Goal: Contribute content: Contribute content

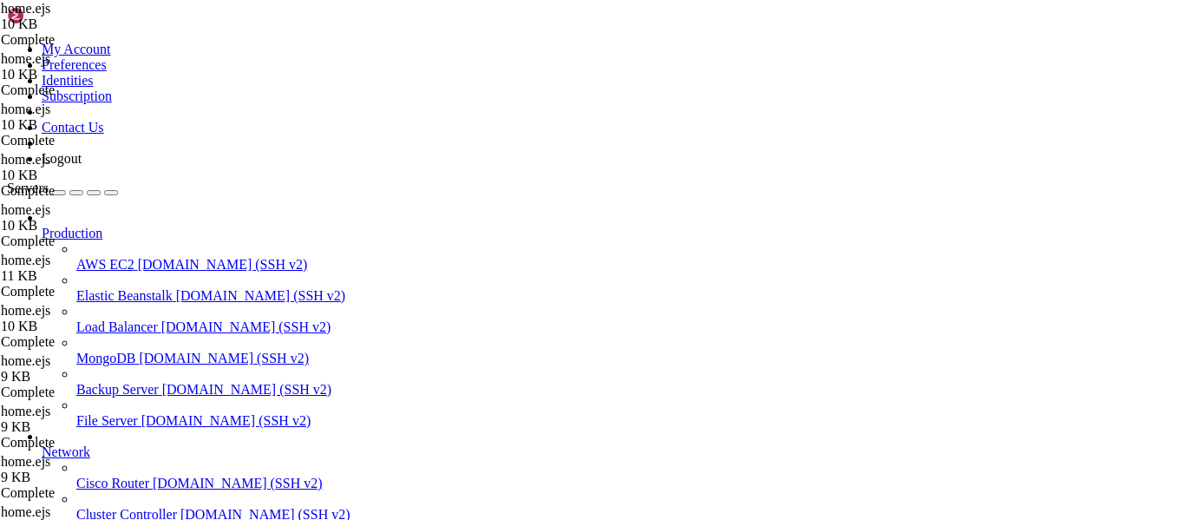
scroll to position [20795, 0]
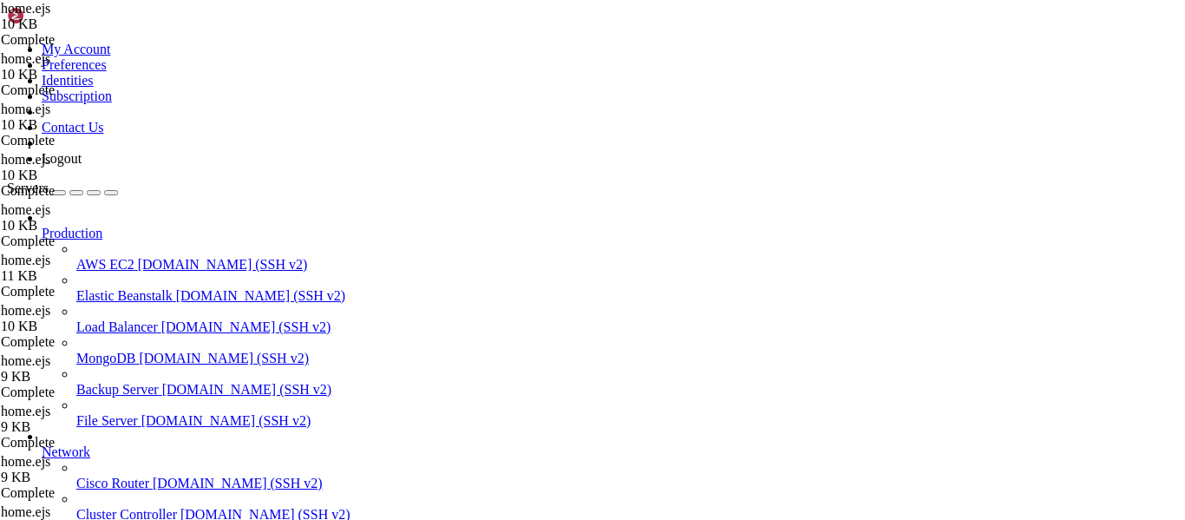
scroll to position [373, 0]
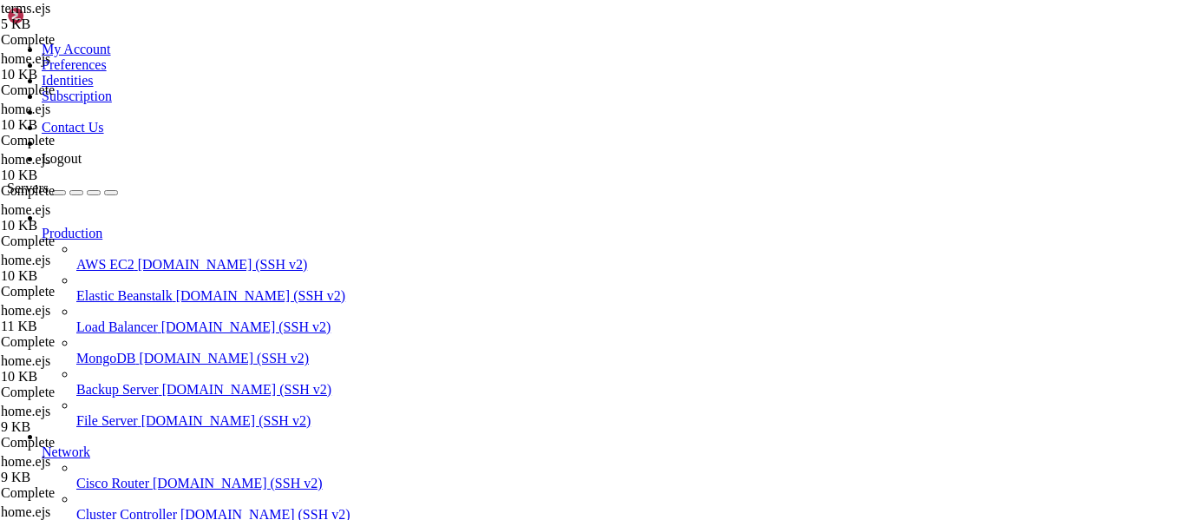
type input "/root/luasec/frontend"
drag, startPoint x: 327, startPoint y: 424, endPoint x: 259, endPoint y: 408, distance: 69.6
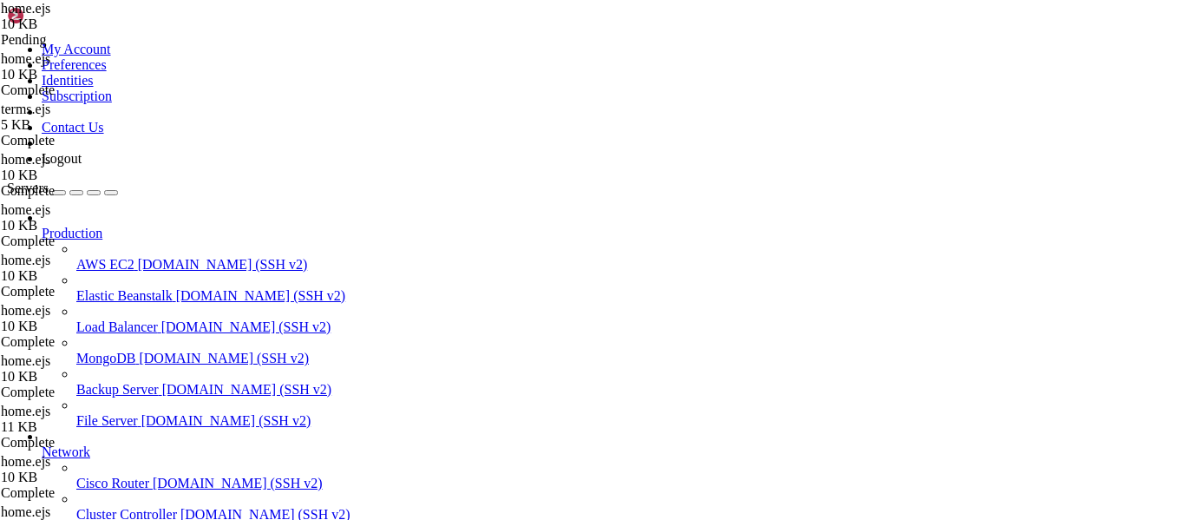
type textarea "<a href="/"> <img src="[URL][DOMAIN_NAME]" alt="luasec logo" class="h-8 w-auto"…"
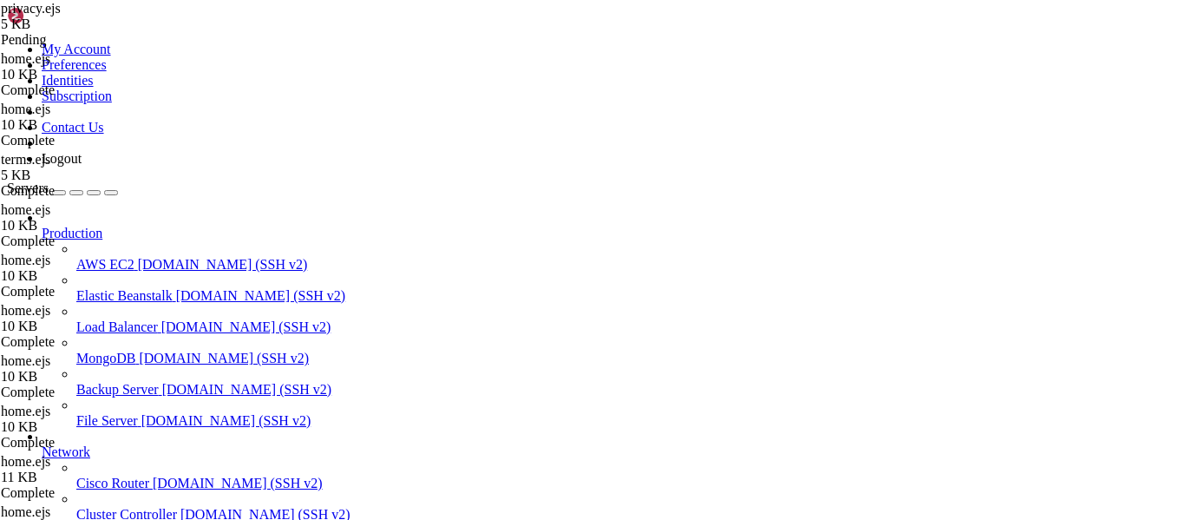
drag, startPoint x: 339, startPoint y: 226, endPoint x: 259, endPoint y: 208, distance: 81.8
type textarea "</a>"
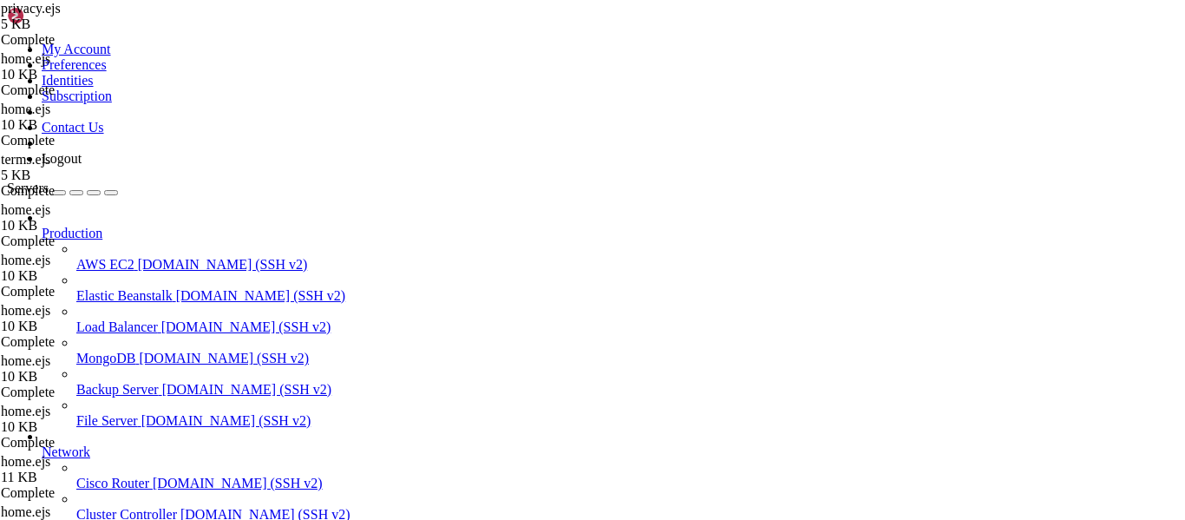
drag, startPoint x: 331, startPoint y: 358, endPoint x: 248, endPoint y: 342, distance: 84.9
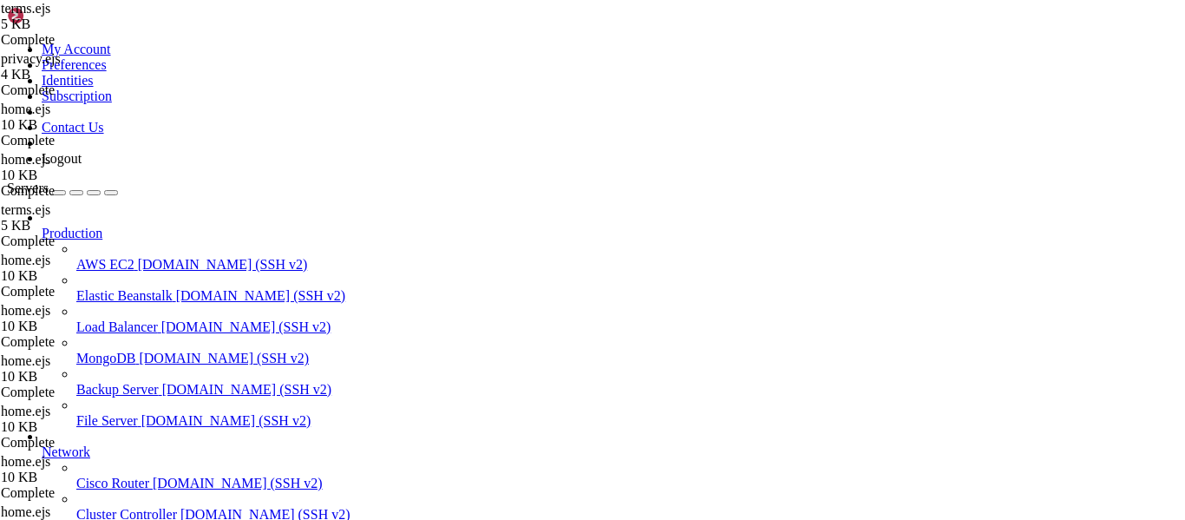
type textarea "</a>"
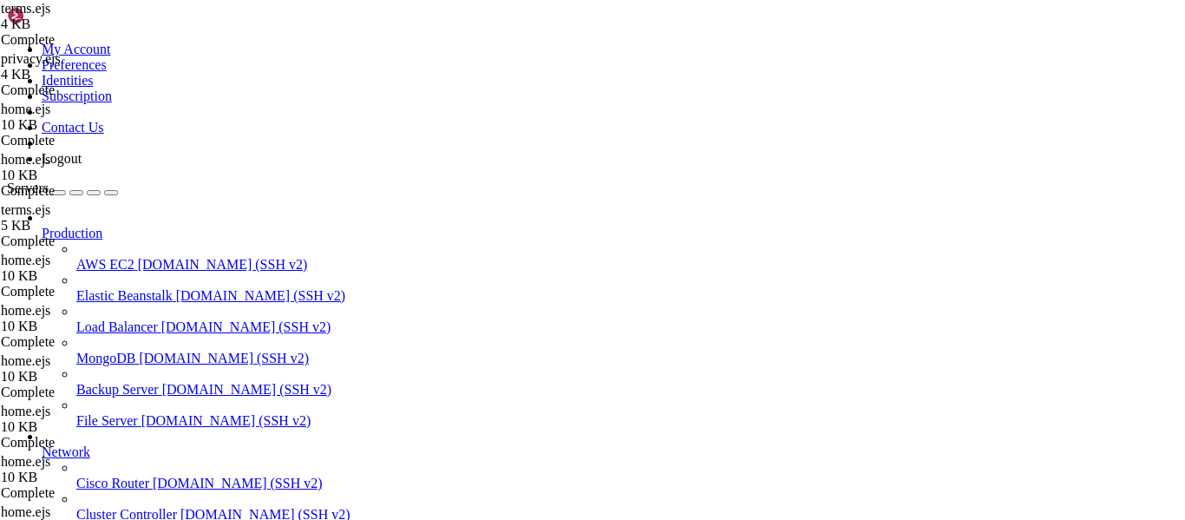
scroll to position [20873, 0]
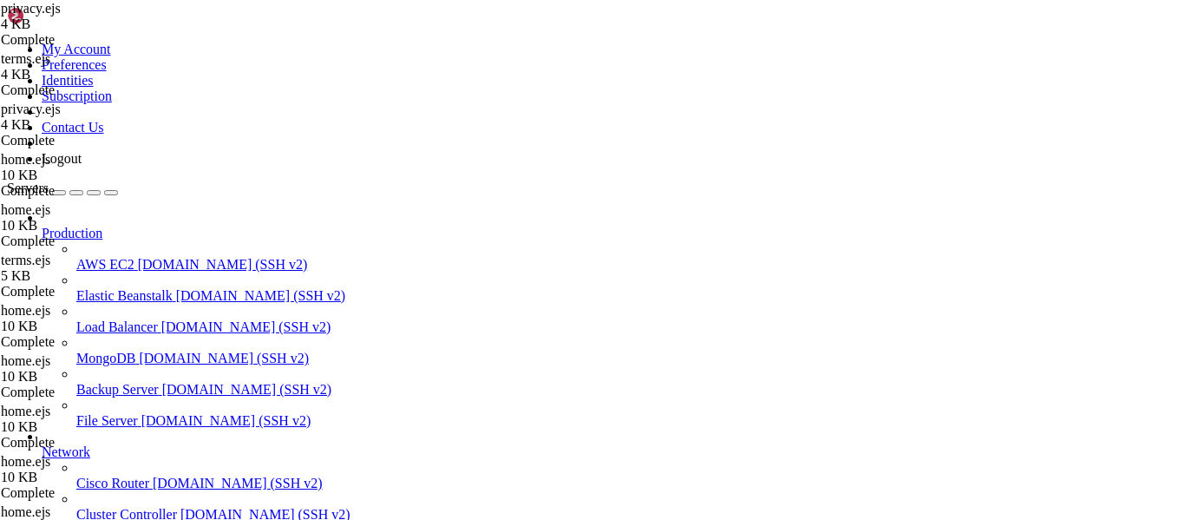
type textarea "<title>Luasec - Privacy Policy</title>"
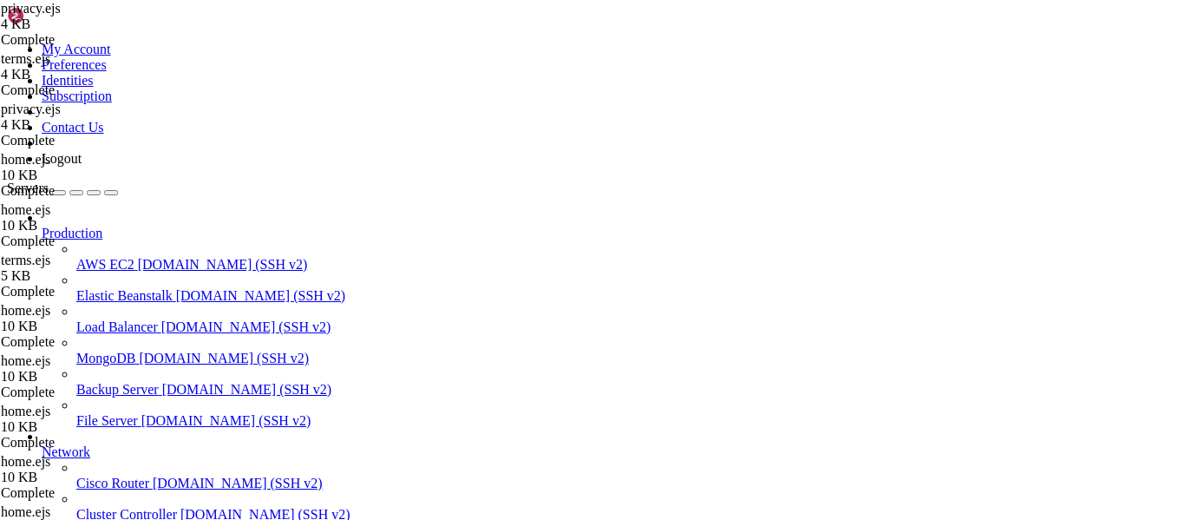
scroll to position [0, 15]
drag, startPoint x: 307, startPoint y: 137, endPoint x: 468, endPoint y: 140, distance: 161.3
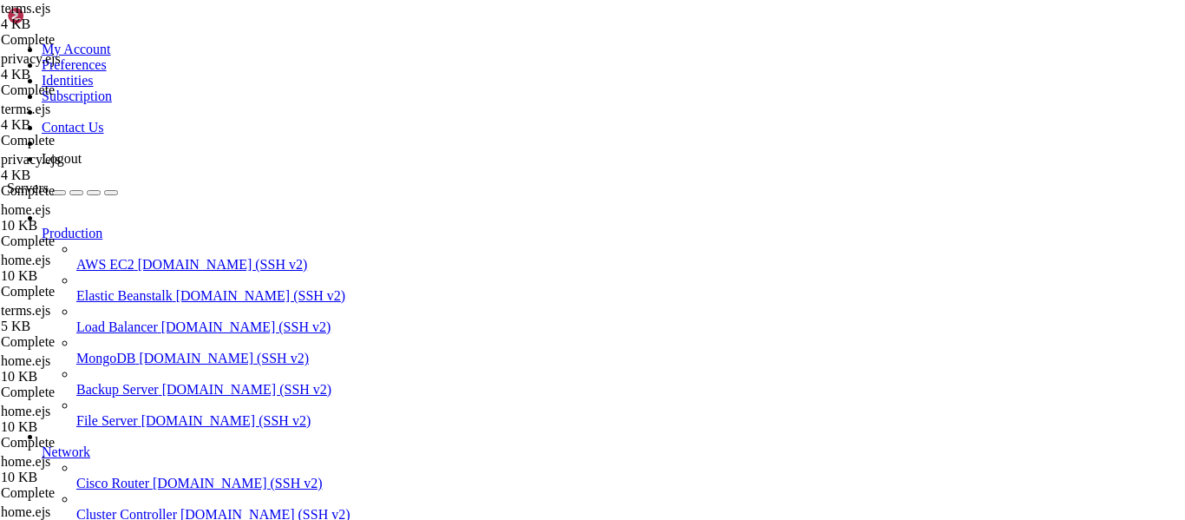
scroll to position [0, 16]
type textarea "<link rel="icon" href="/logo" type="image/png" />"
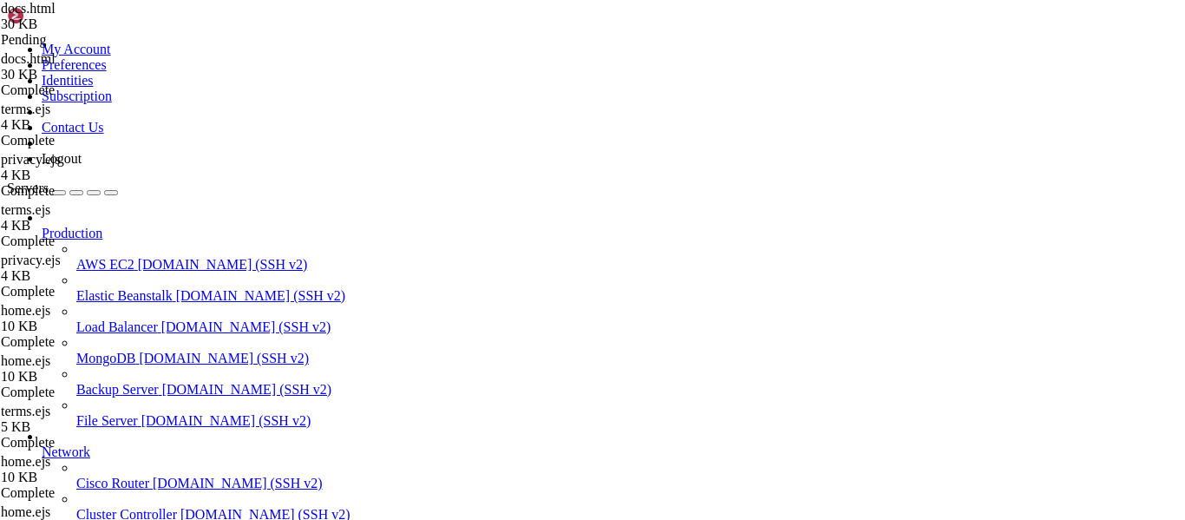
scroll to position [0, 0]
type textarea "<title>Luasec - Documentation</title>"
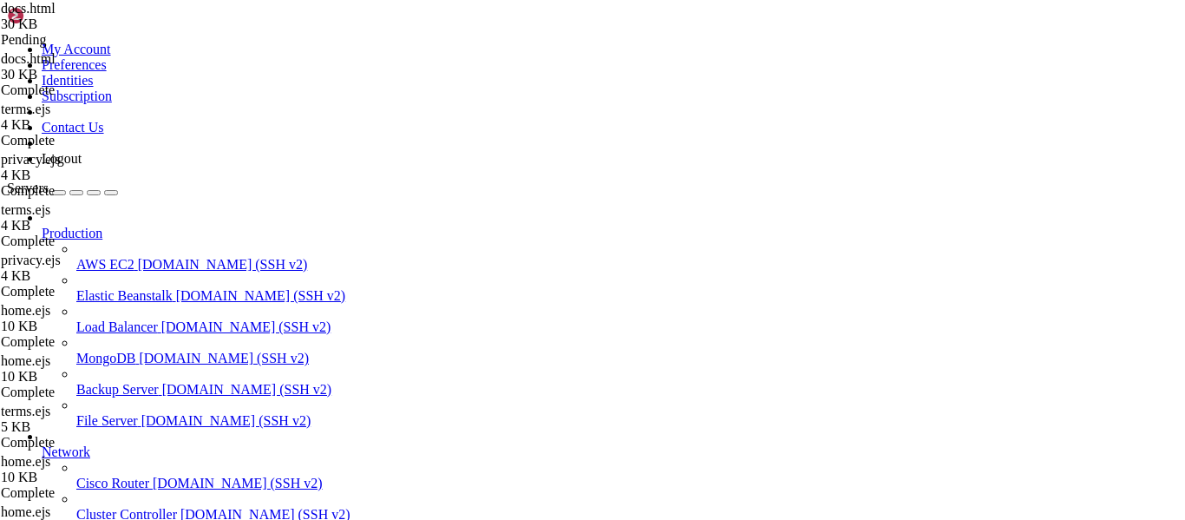
paste textarea "</a>"
type textarea "</a>"
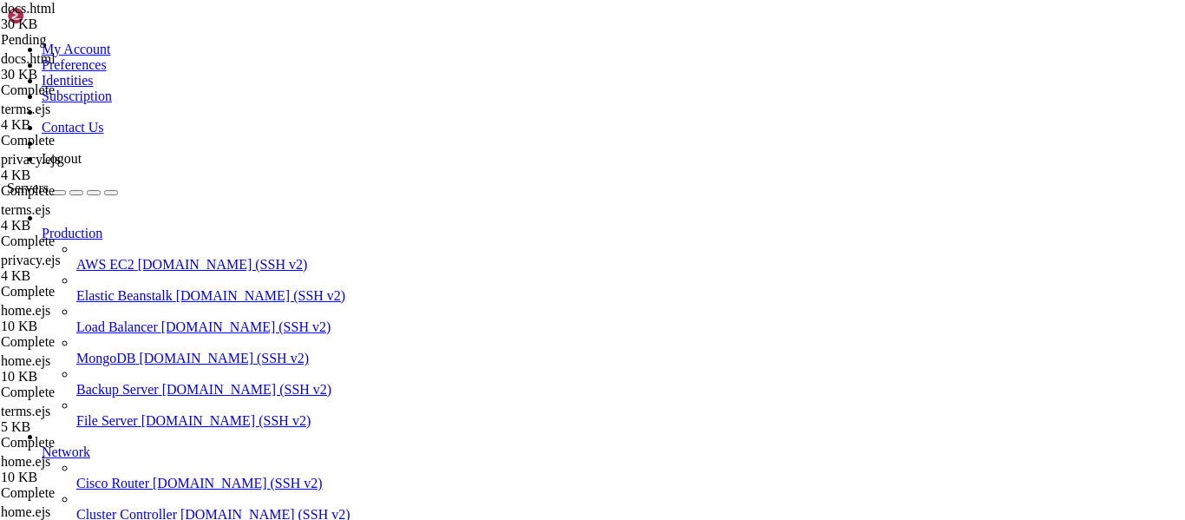
paste textarea
type textarea "<"
drag, startPoint x: 303, startPoint y: 168, endPoint x: 256, endPoint y: 169, distance: 46.8
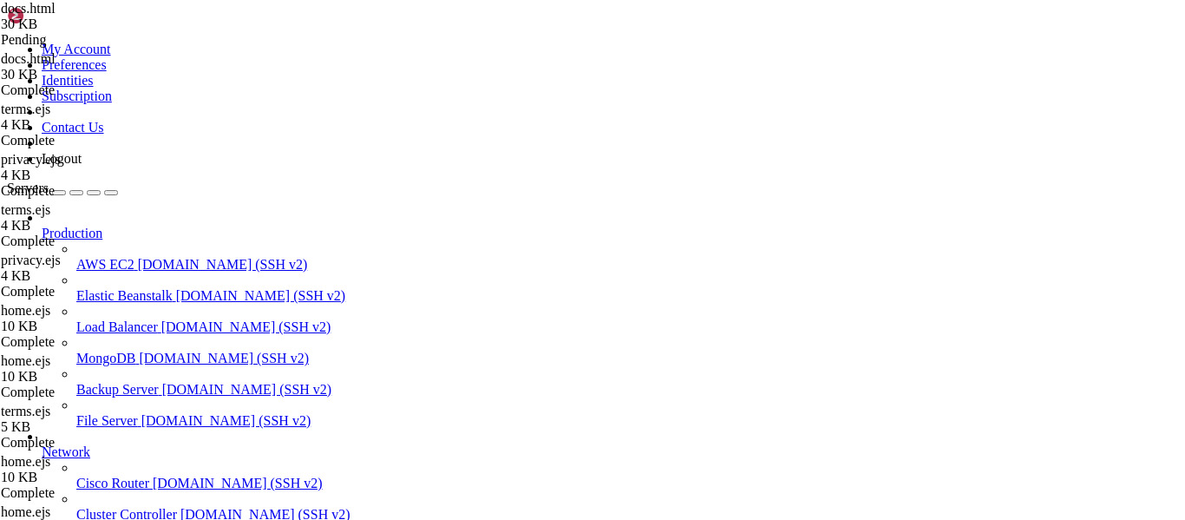
type textarea "</head>"
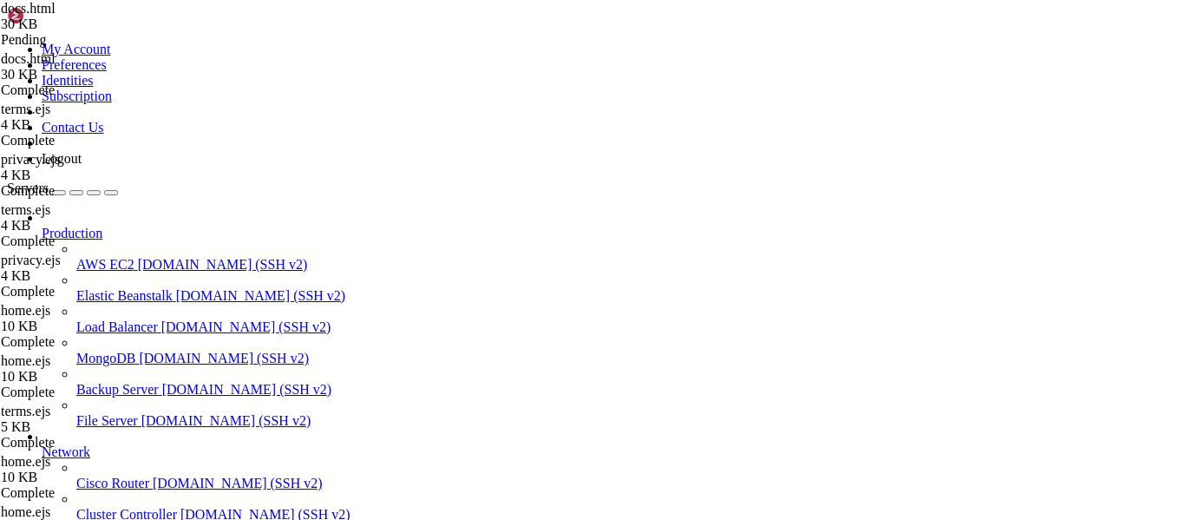
type textarea "<link rel="icon" href="/logo" type="image/x-icon">"
drag, startPoint x: 101, startPoint y: 1212, endPoint x: 19, endPoint y: 1217, distance: 82.6
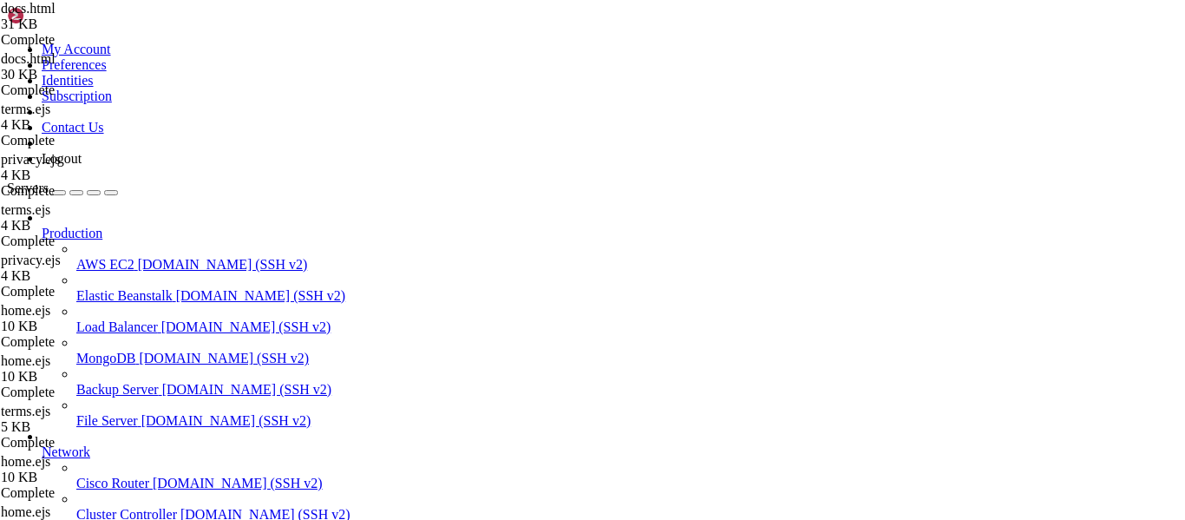
drag, startPoint x: 101, startPoint y: 1219, endPoint x: 16, endPoint y: 1218, distance: 84.2
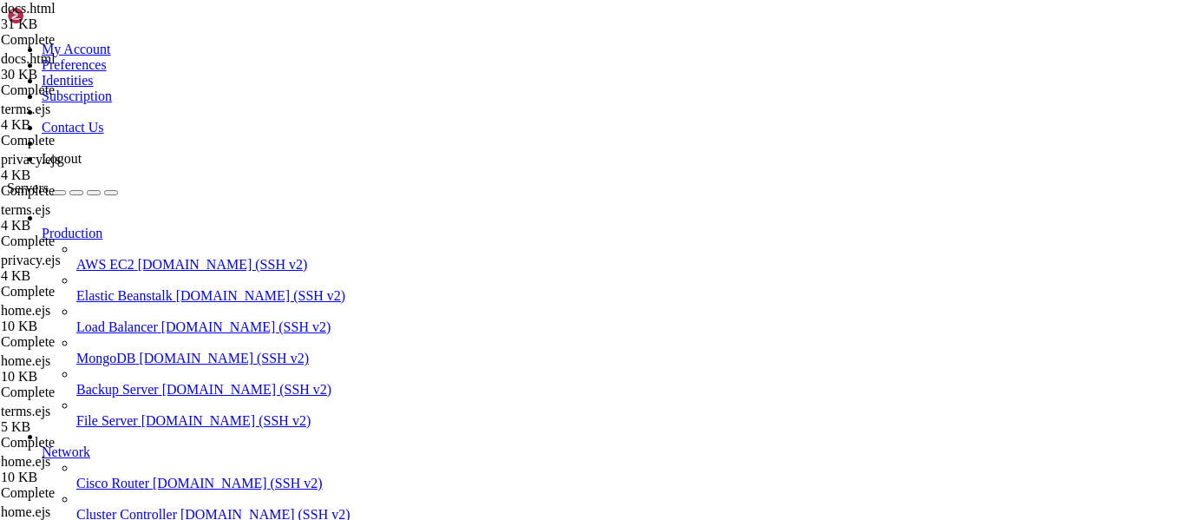
scroll to position [2, 0]
